Goal: Information Seeking & Learning: Learn about a topic

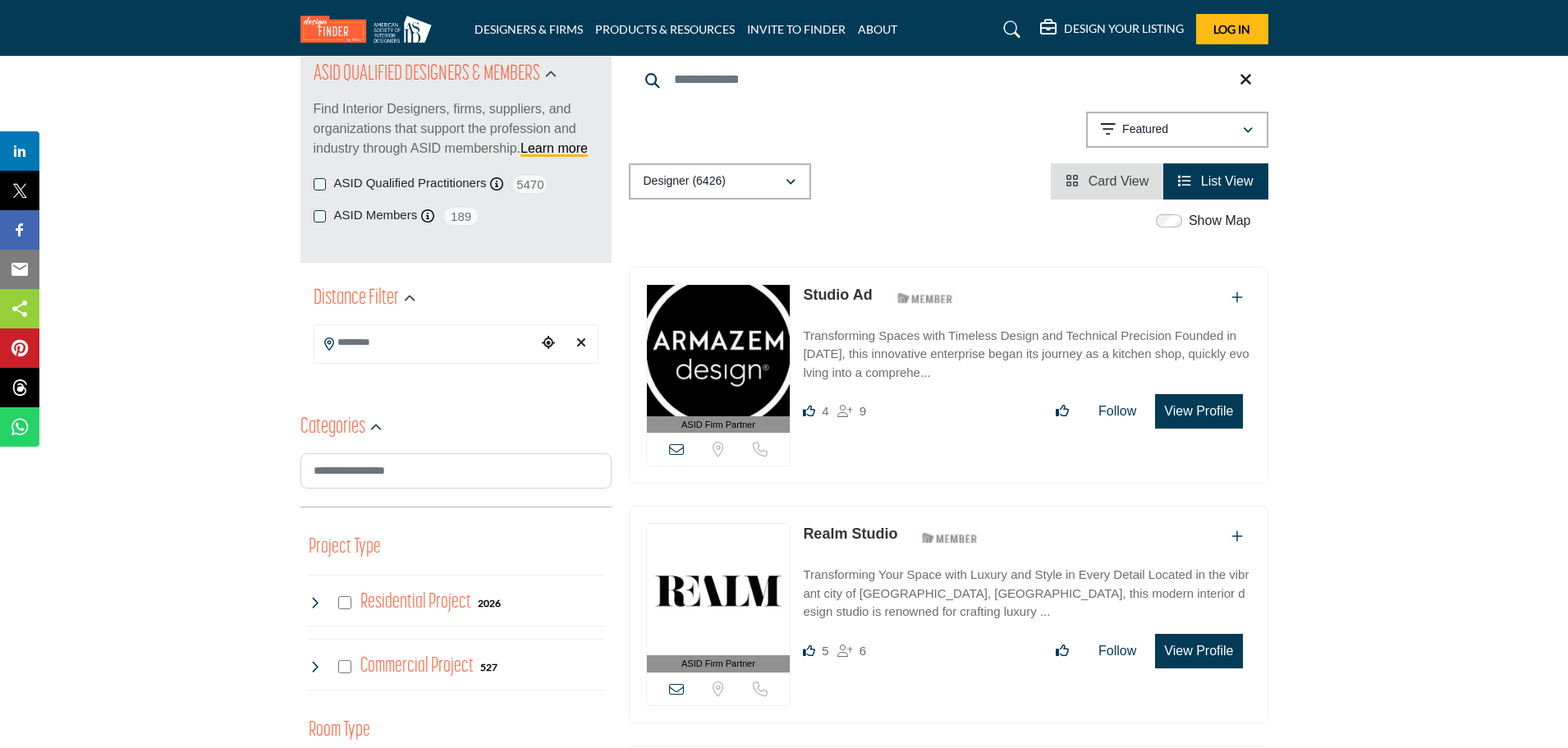
scroll to position [164, 0]
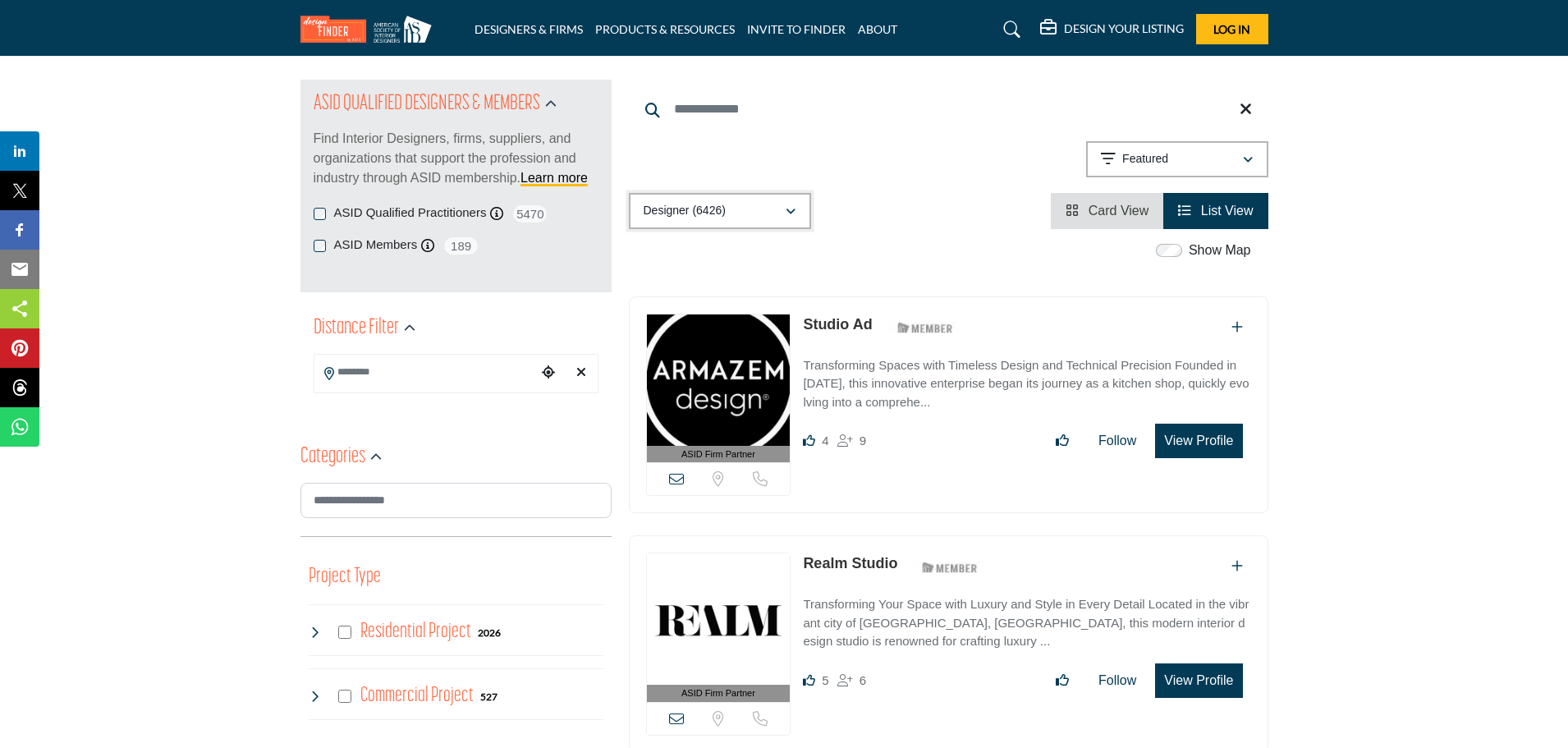
click at [772, 214] on div "Designer (6426)" at bounding box center [714, 210] width 141 height 19
click at [757, 321] on div "Projects (275)" at bounding box center [721, 325] width 171 height 30
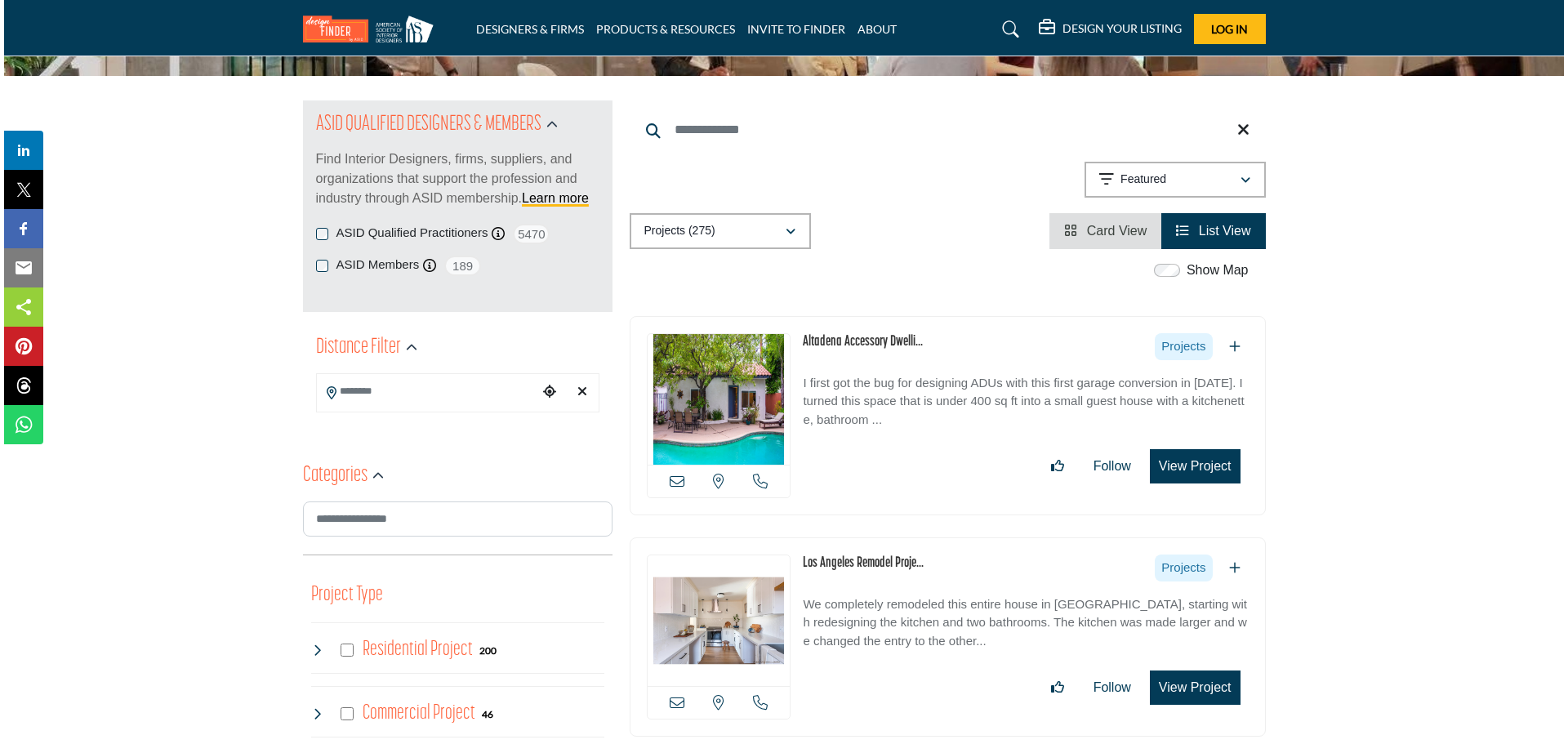
scroll to position [245, 0]
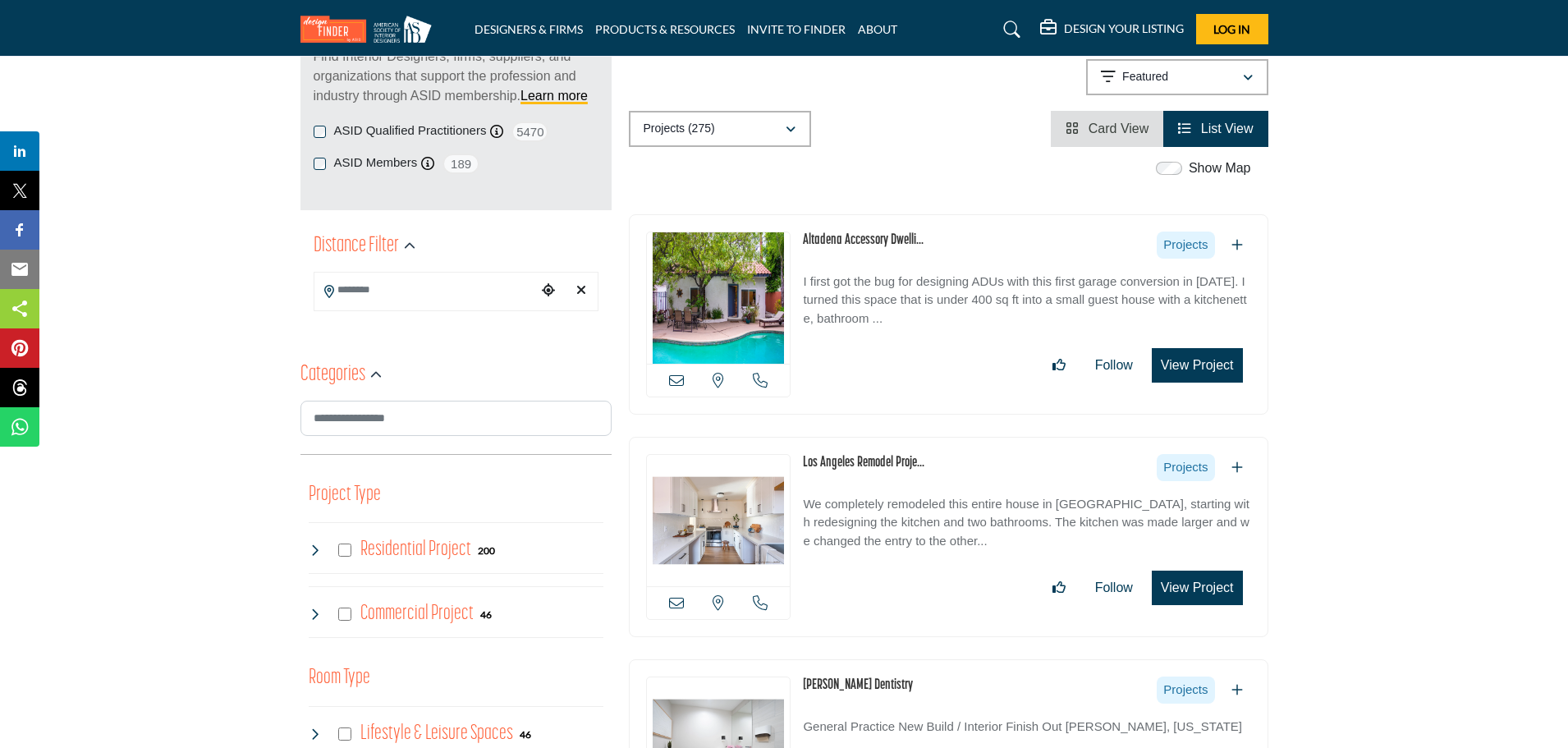
click at [1217, 368] on button "View Project" at bounding box center [1197, 365] width 91 height 34
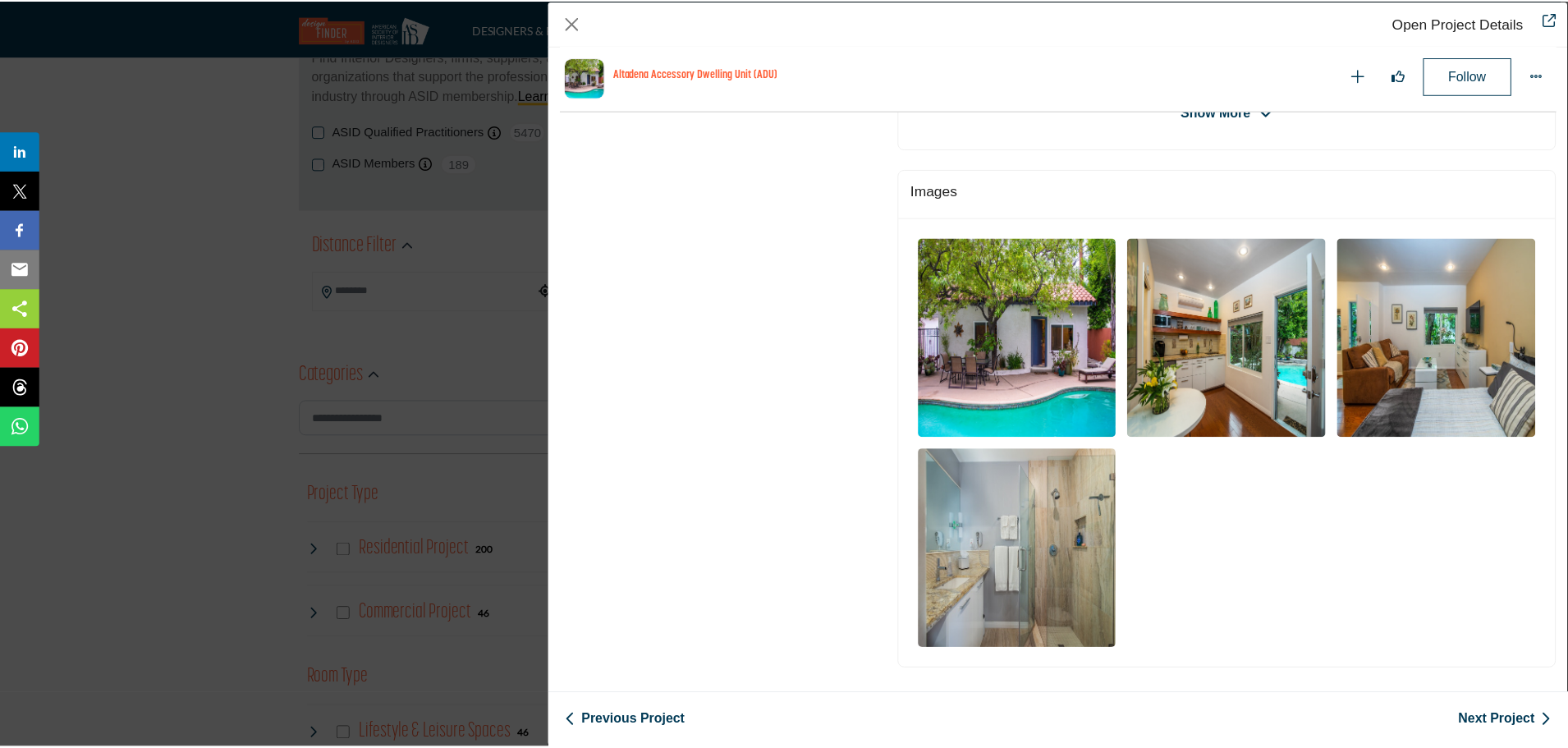
scroll to position [623, 0]
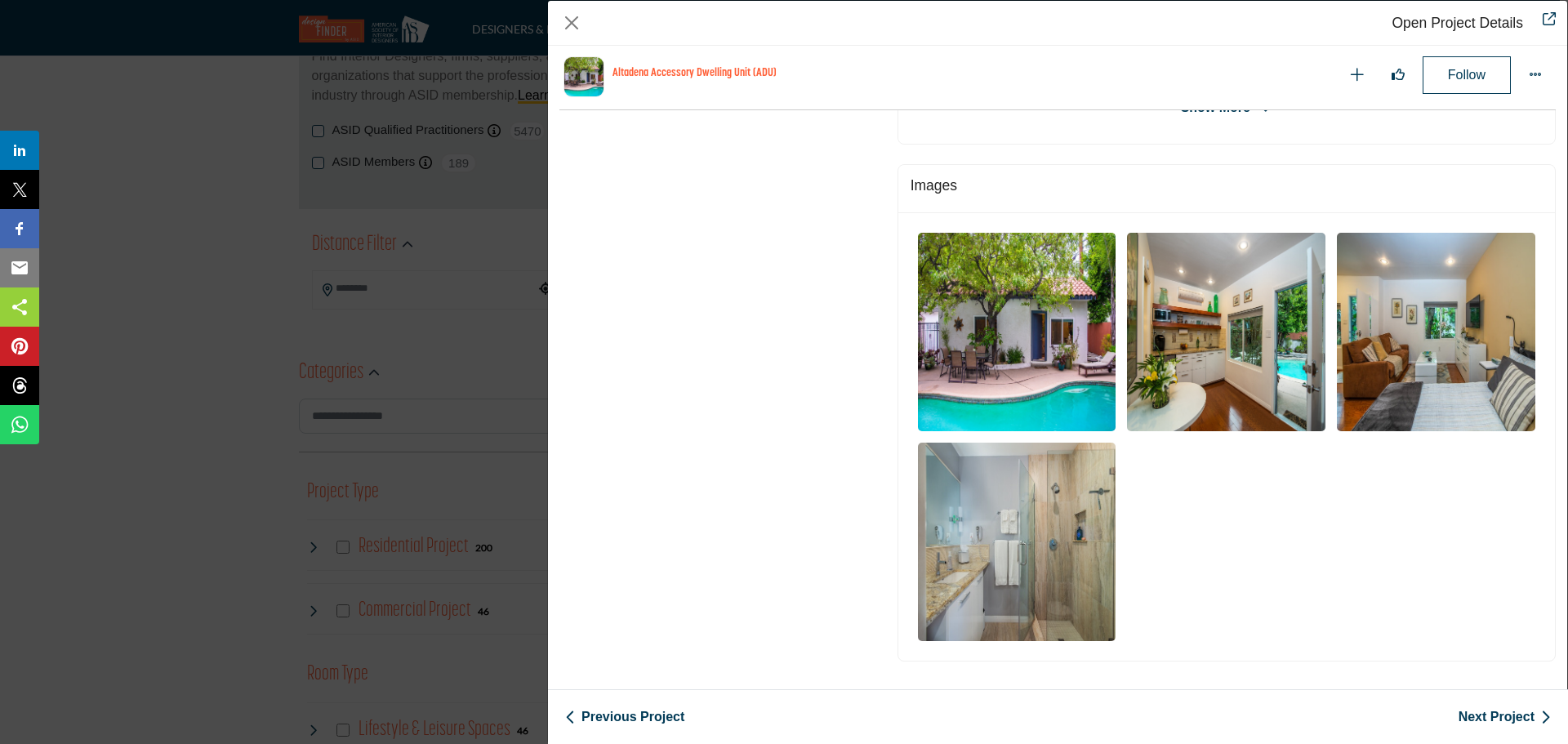
click at [1057, 354] on img "Company Data Modal" at bounding box center [1017, 332] width 199 height 199
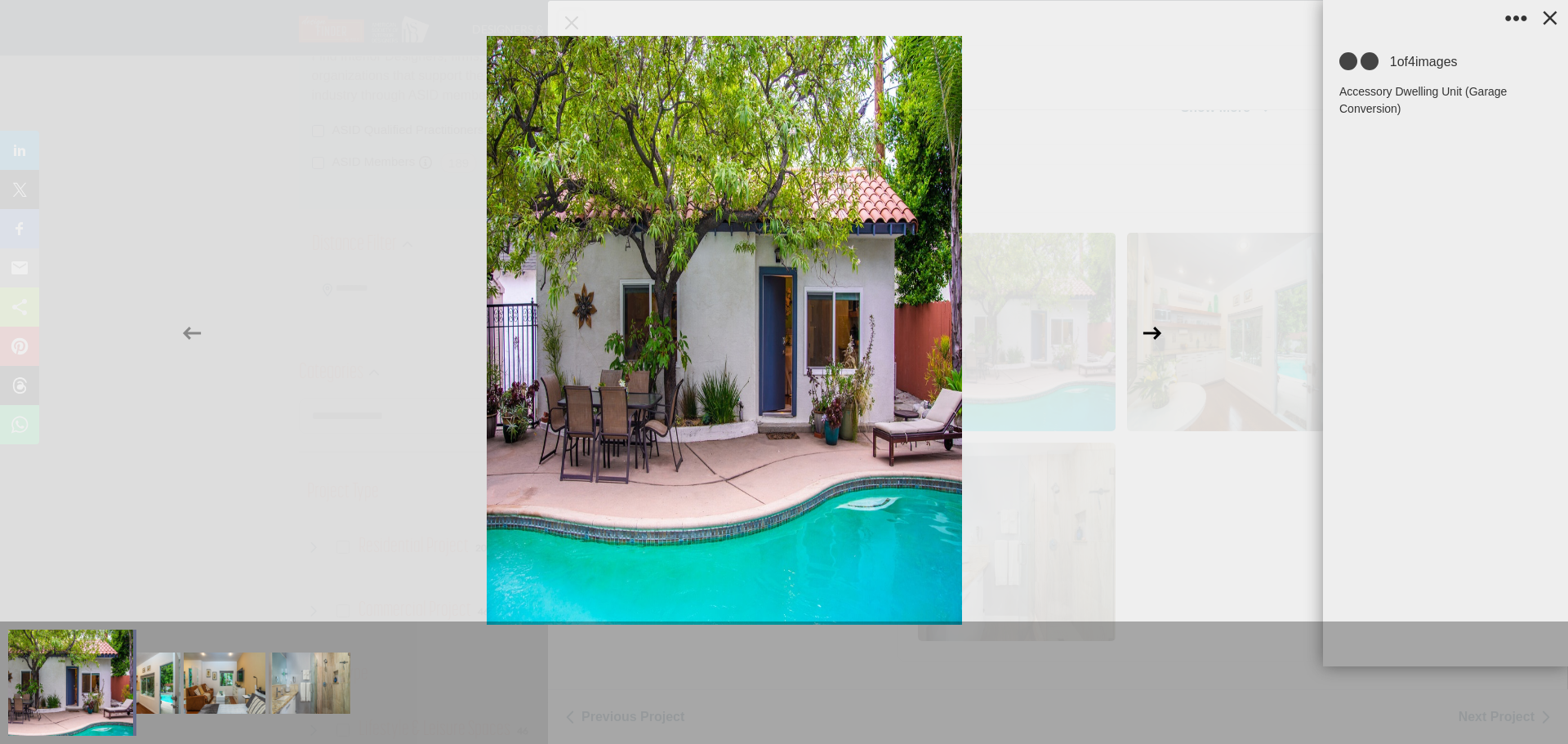
click at [1156, 334] on icon at bounding box center [1152, 333] width 18 height 13
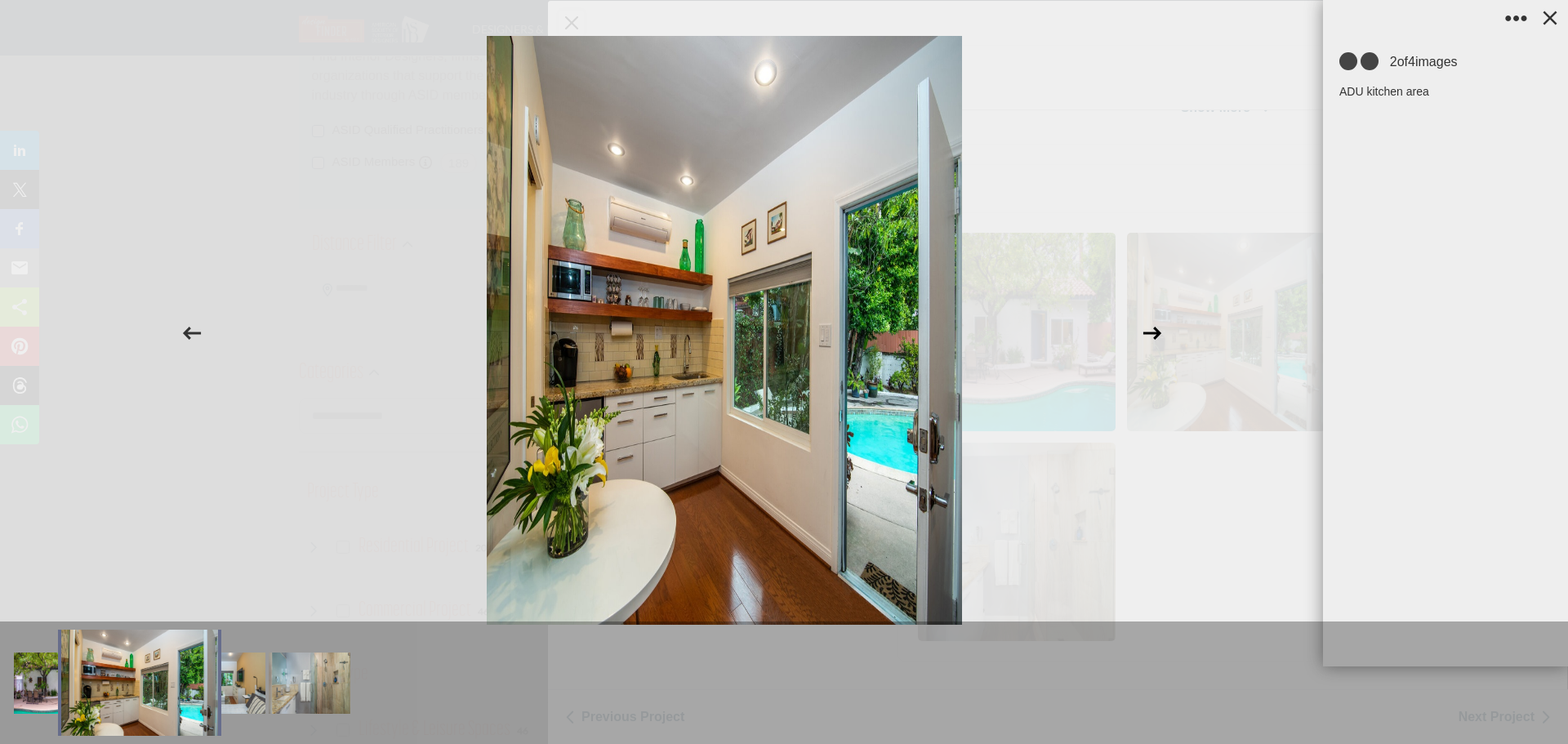
click at [1156, 334] on icon at bounding box center [1152, 333] width 18 height 13
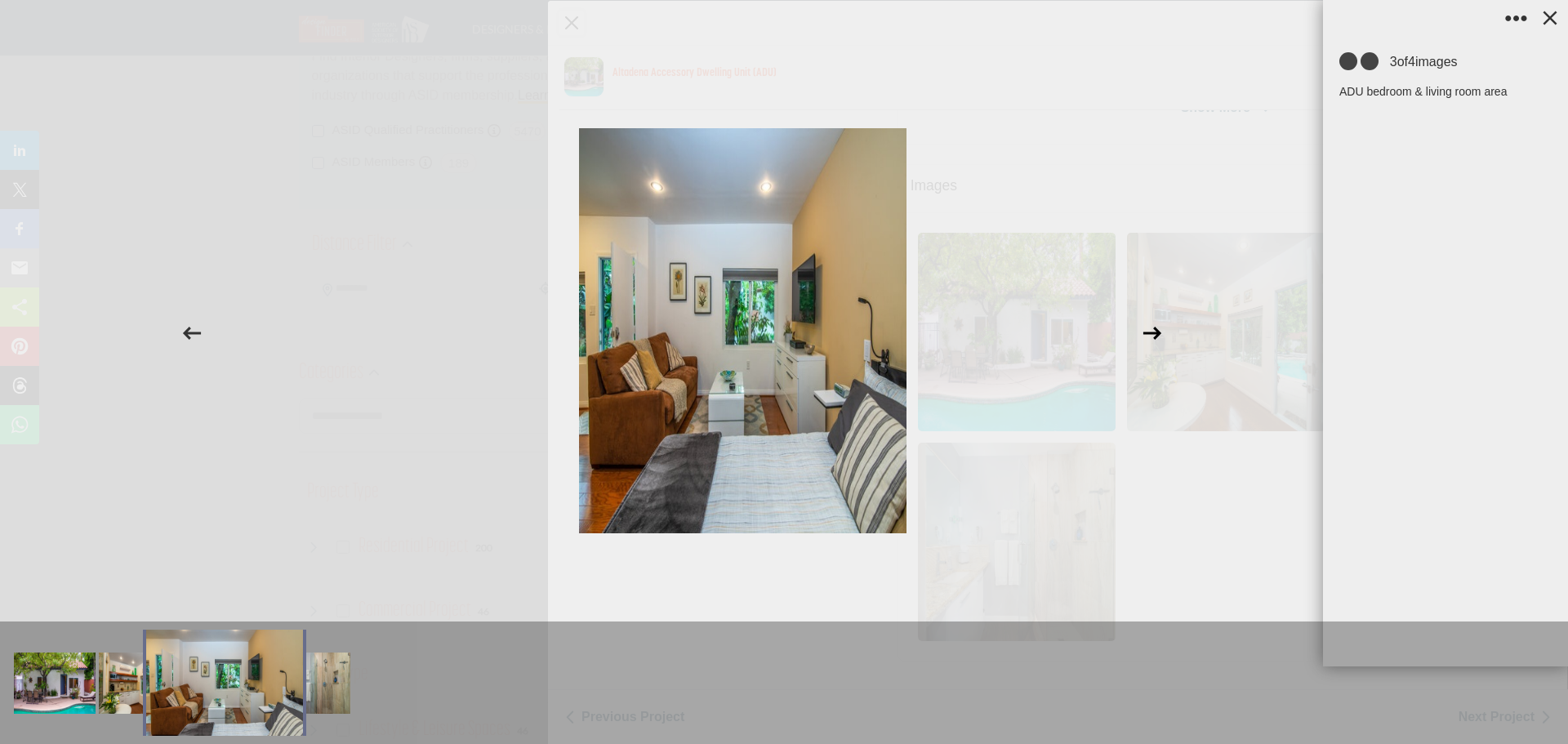
click at [1156, 334] on icon at bounding box center [1152, 333] width 18 height 13
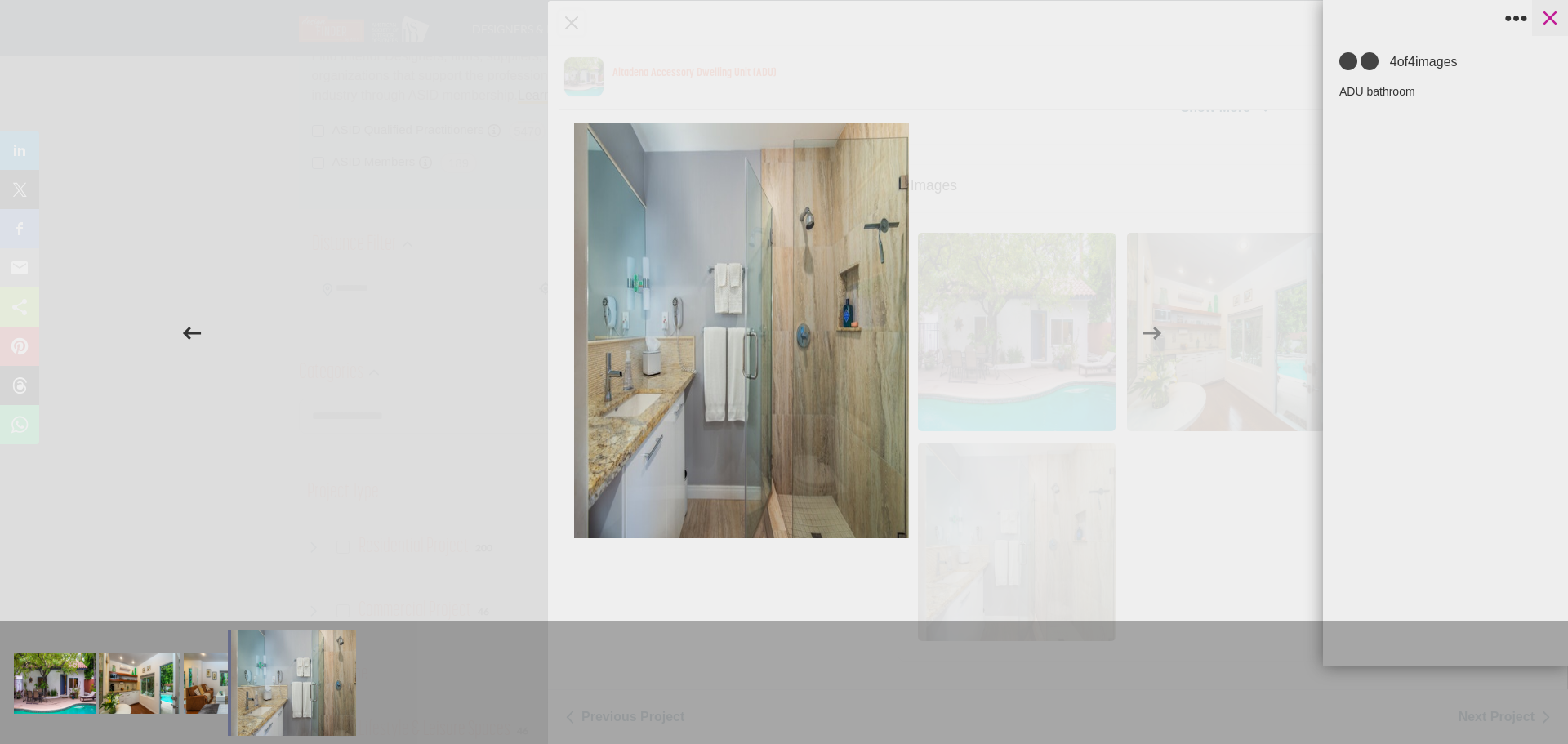
click at [1549, 18] on icon at bounding box center [1550, 17] width 14 height 14
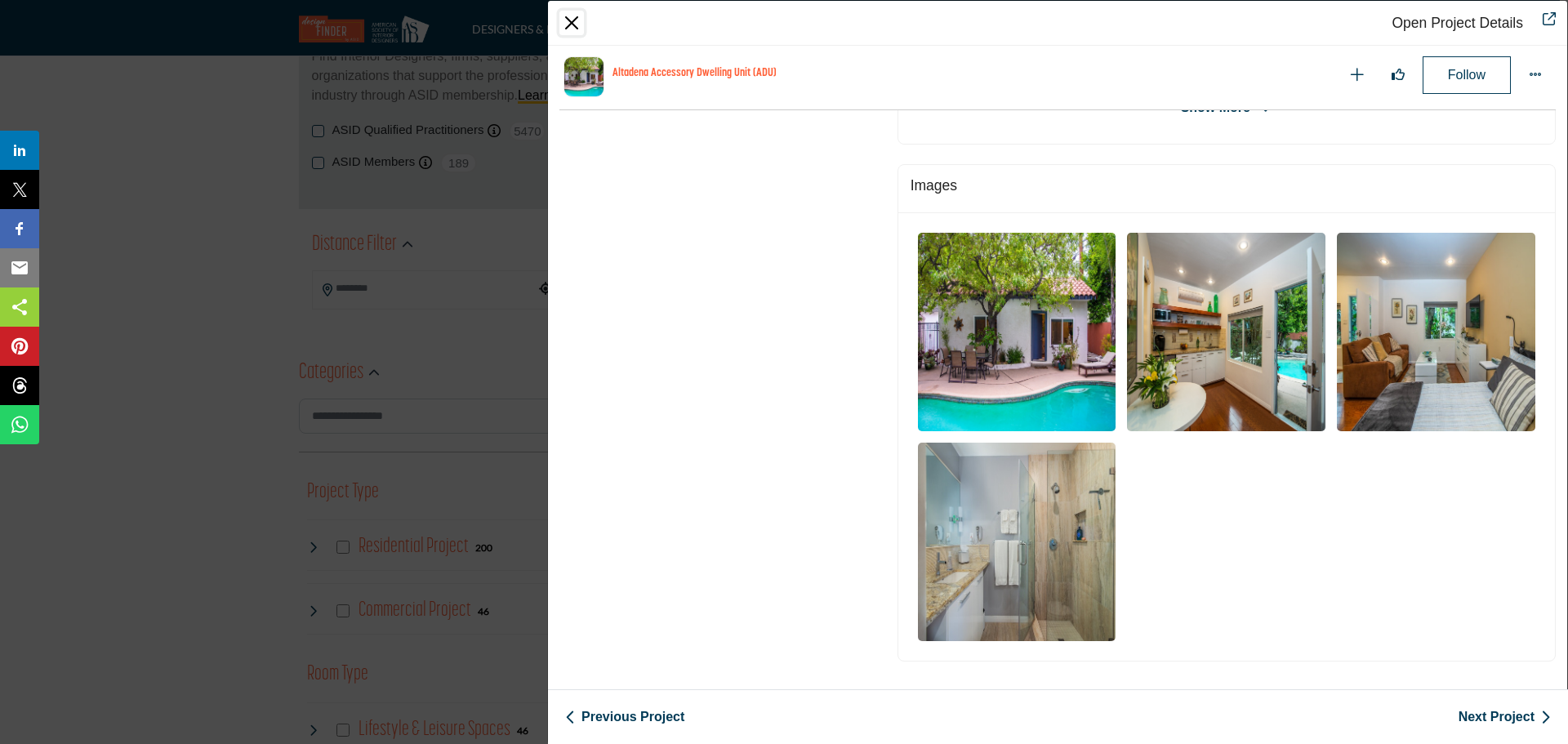
click at [576, 19] on button "Close" at bounding box center [571, 23] width 25 height 25
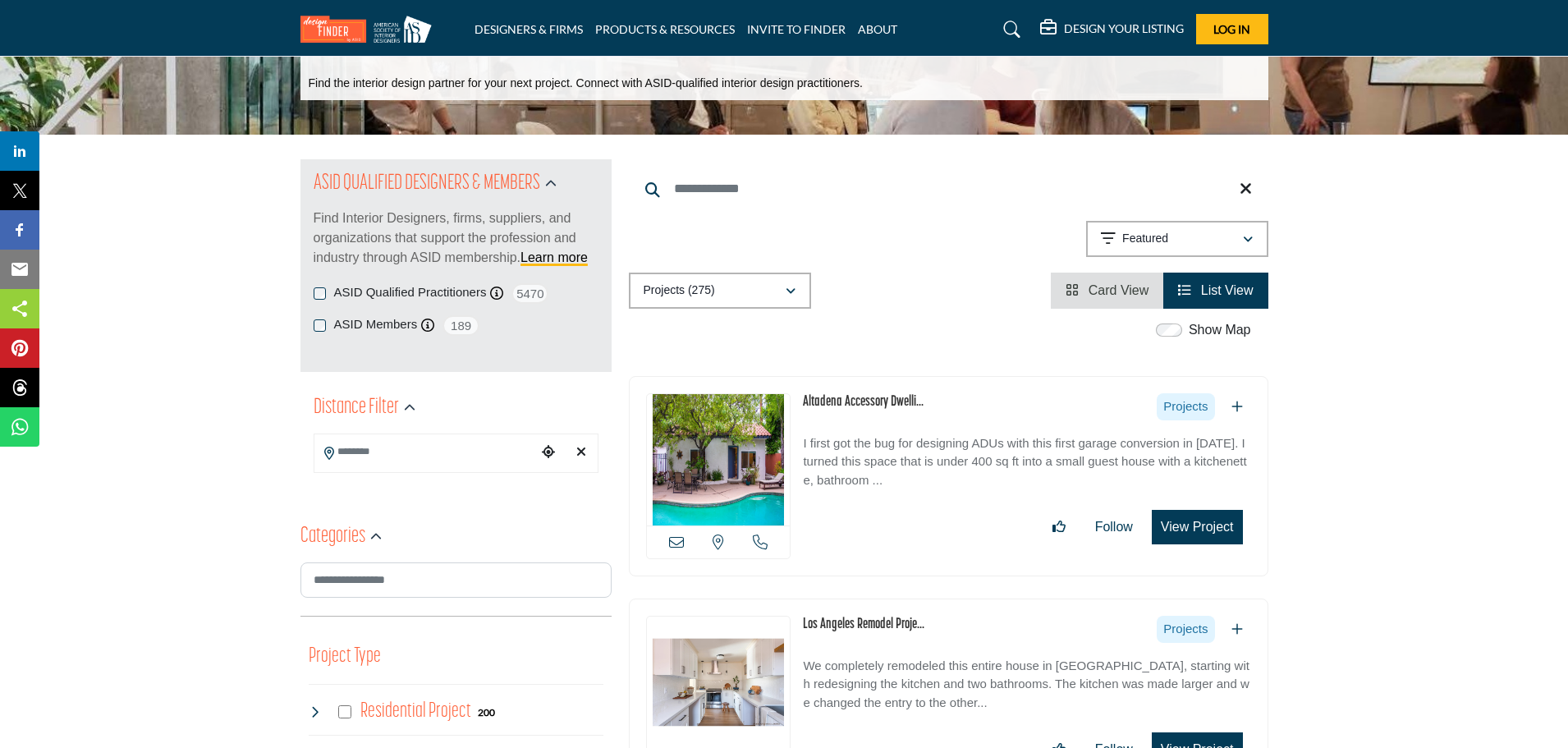
scroll to position [82, 0]
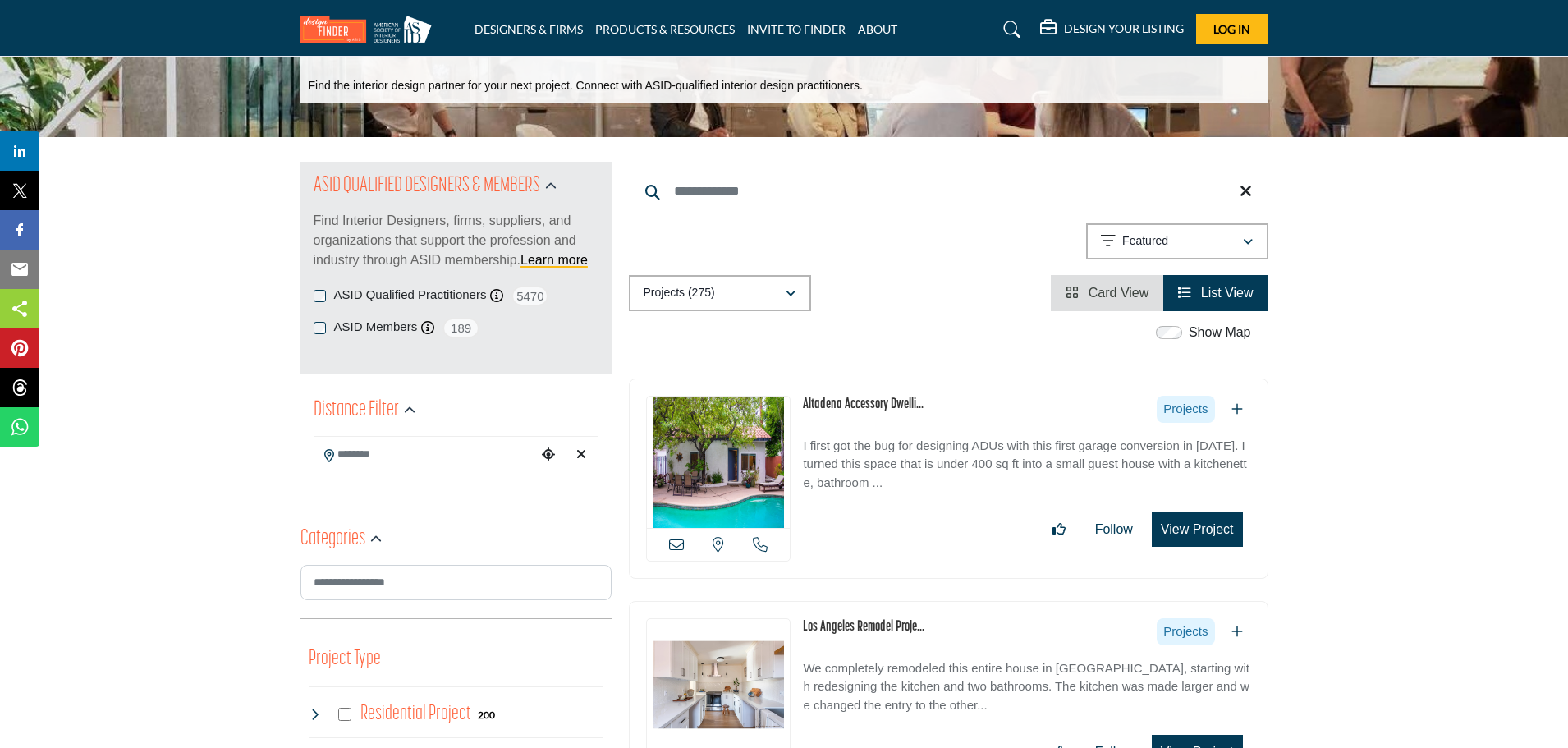
click at [328, 29] on img at bounding box center [369, 29] width 139 height 27
